Goal: Communication & Community: Answer question/provide support

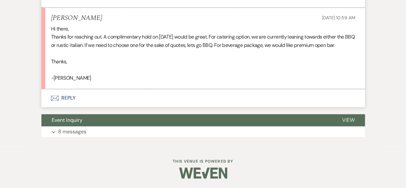
scroll to position [452, 0]
click at [79, 103] on button "Envelope Reply" at bounding box center [202, 98] width 323 height 18
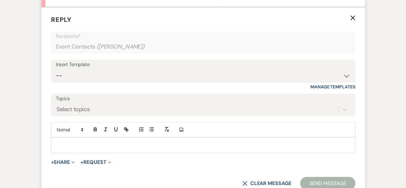
scroll to position [549, 0]
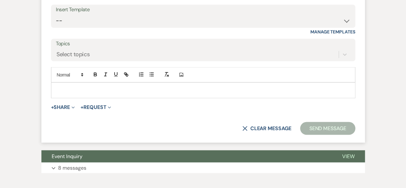
click at [92, 93] on p at bounding box center [203, 89] width 294 height 7
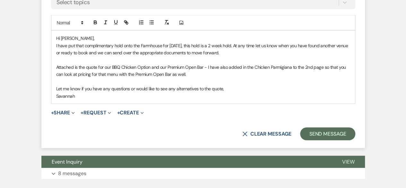
scroll to position [609, 0]
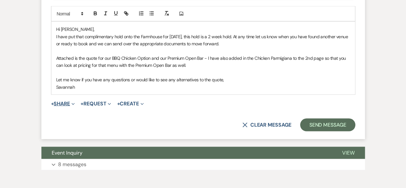
click at [75, 105] on icon "Expand" at bounding box center [72, 103] width 3 height 3
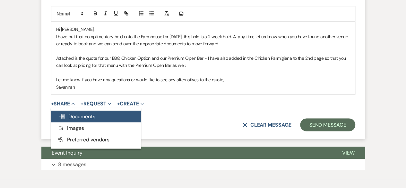
click at [88, 120] on span "Doc Upload Documents" at bounding box center [77, 116] width 37 height 7
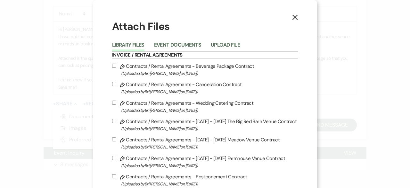
click at [224, 46] on button "Upload File" at bounding box center [225, 46] width 29 height 9
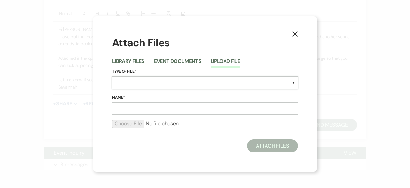
click at [206, 79] on select "Special Event Insurance Vendor Certificate of Insurance Contracts / Rental Agre…" at bounding box center [205, 82] width 186 height 13
select select "8"
click at [112, 76] on select "Special Event Insurance Vendor Certificate of Insurance Contracts / Rental Agre…" at bounding box center [205, 82] width 186 height 13
click at [178, 110] on input "Name*" at bounding box center [205, 108] width 186 height 13
type input "Farmhouse Quote"
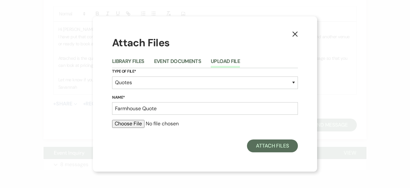
click at [140, 123] on input "file" at bounding box center [205, 124] width 186 height 8
type input "C:\fakepath\FARMHOUSE WEDDING QUOTE - [PERSON_NAME].docx.pdf"
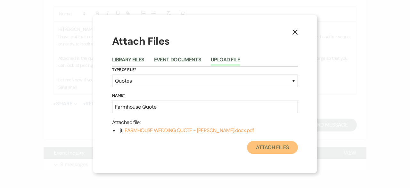
click at [261, 148] on button "Attach Files" at bounding box center [272, 147] width 51 height 13
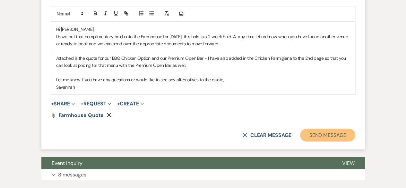
click at [321, 141] on button "Send Message" at bounding box center [327, 135] width 55 height 13
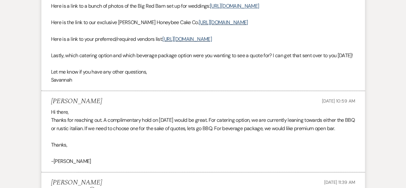
scroll to position [194, 0]
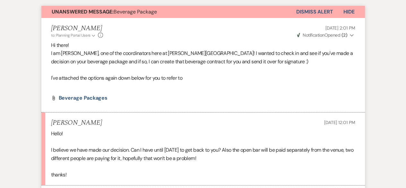
scroll to position [162, 0]
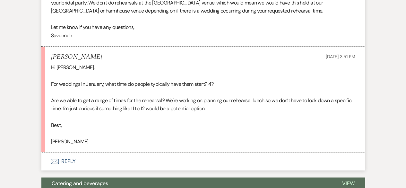
click at [155, 162] on button "Envelope Reply" at bounding box center [202, 161] width 323 height 18
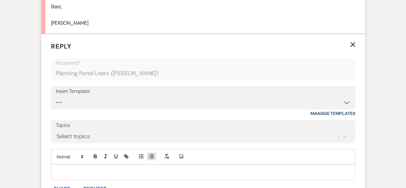
scroll to position [465, 0]
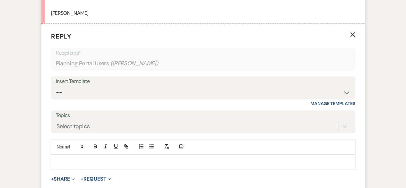
click at [143, 155] on div at bounding box center [202, 161] width 303 height 15
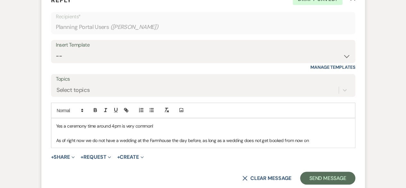
scroll to position [513, 0]
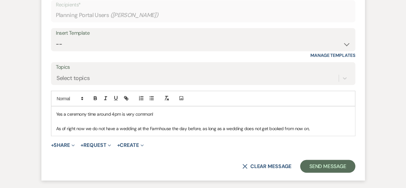
click at [326, 129] on p "As of right now we do not have a wedding at the Farmhouse the day before, as lo…" at bounding box center [203, 127] width 294 height 7
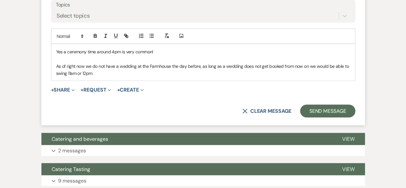
scroll to position [545, 0]
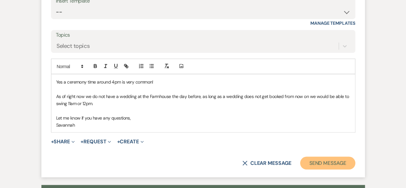
click at [322, 166] on button "Send Message" at bounding box center [327, 162] width 55 height 13
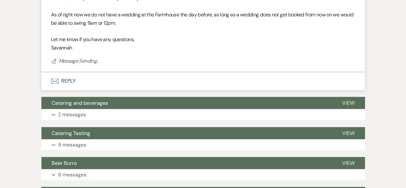
scroll to position [517, 0]
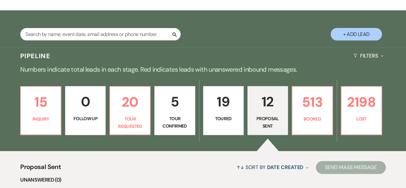
scroll to position [96, 0]
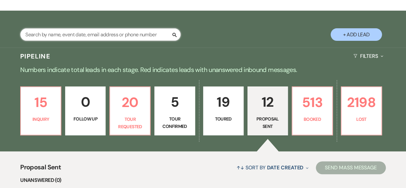
click at [133, 33] on input "text" at bounding box center [100, 34] width 160 height 13
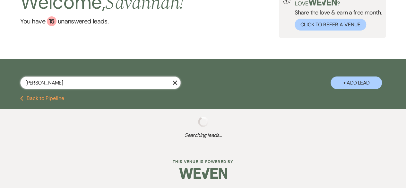
type input "buntrock"
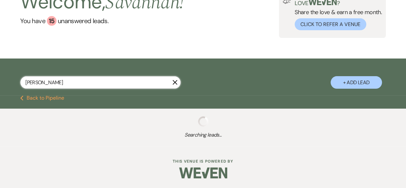
select select "8"
select select "5"
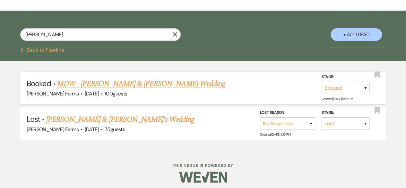
click at [145, 86] on link "MDW - Caitlin Buntrock & Rob Engebretson's Wedding" at bounding box center [141, 84] width 168 height 12
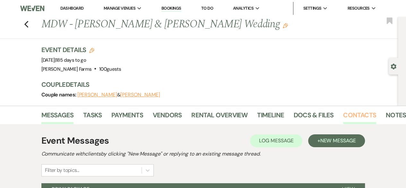
click at [353, 114] on link "Contacts" at bounding box center [359, 117] width 33 height 14
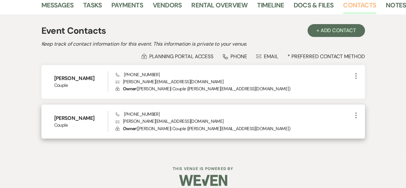
scroll to position [116, 0]
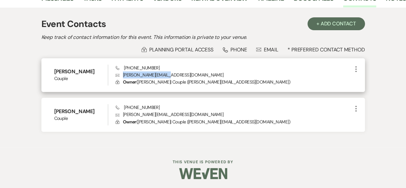
drag, startPoint x: 122, startPoint y: 75, endPoint x: 170, endPoint y: 77, distance: 47.8
click at [170, 77] on p "Envelope c.buntrock@fmpco.com" at bounding box center [233, 74] width 236 height 7
copy p "c.buntrock@fmpco.com"
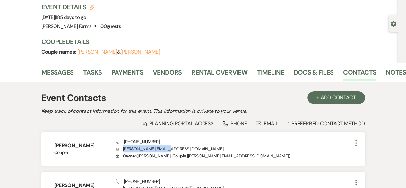
scroll to position [0, 0]
